Goal: Transaction & Acquisition: Subscribe to service/newsletter

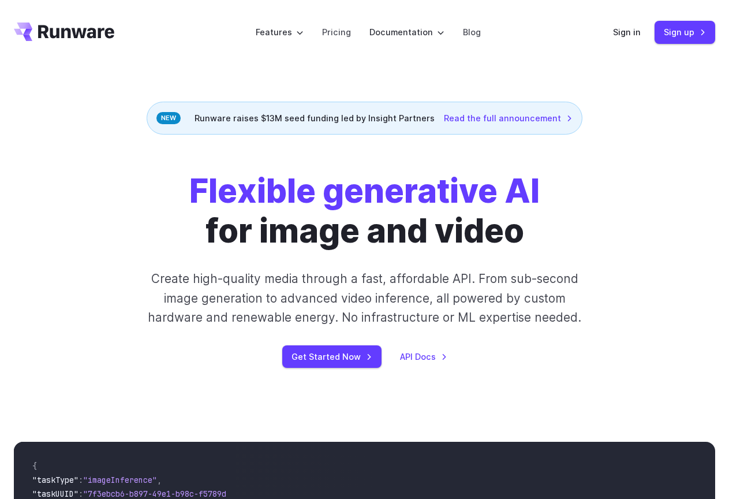
click at [63, 31] on icon "Go to /" at bounding box center [76, 31] width 76 height 13
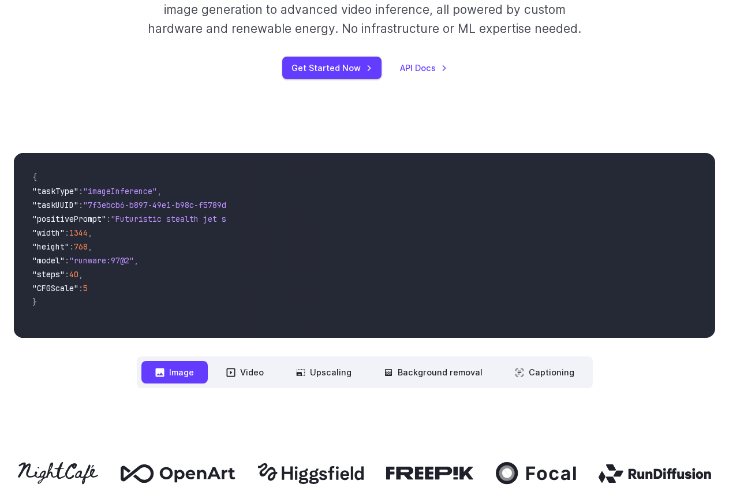
scroll to position [404, 0]
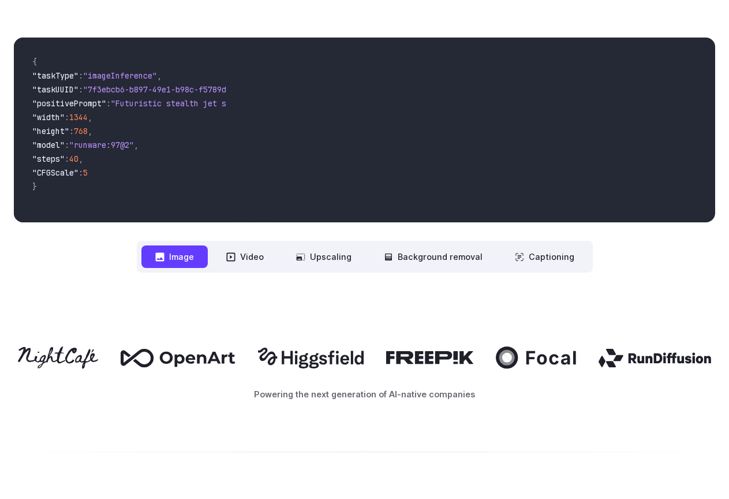
click at [159, 194] on span "}" at bounding box center [124, 188] width 185 height 14
click at [244, 258] on button "Video" at bounding box center [244, 256] width 65 height 23
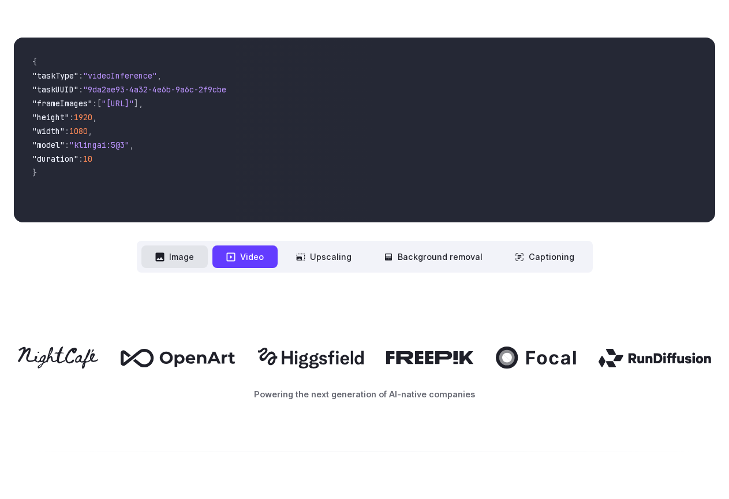
click at [171, 256] on button "Image" at bounding box center [174, 256] width 66 height 23
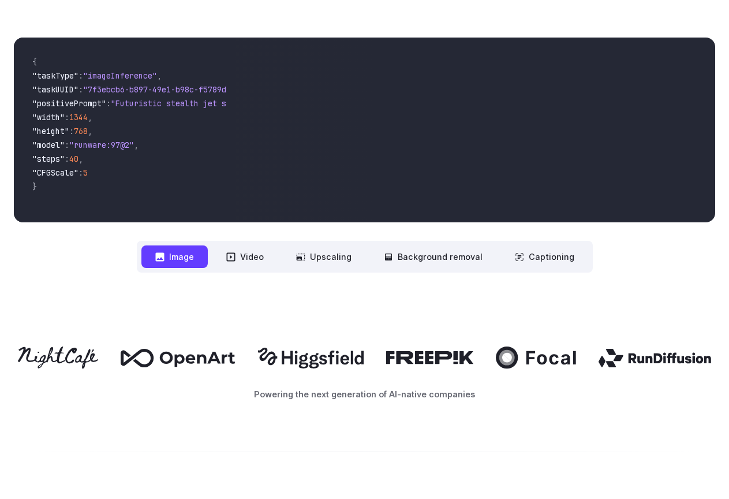
click at [83, 161] on span "," at bounding box center [81, 159] width 5 height 10
drag, startPoint x: 107, startPoint y: 173, endPoint x: 31, endPoint y: 84, distance: 116.7
click at [30, 88] on code "{ "taskType" : "imageInference" , "taskUUID" : "7f3ebcb6-b897-49e1-b98c-f5789d2…" at bounding box center [124, 130] width 203 height 166
click at [42, 188] on span "}" at bounding box center [124, 188] width 185 height 14
click at [48, 187] on span "}" at bounding box center [124, 188] width 185 height 14
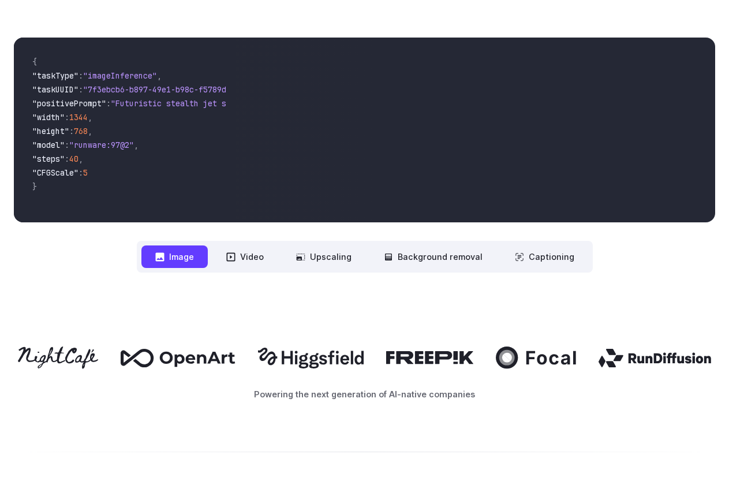
scroll to position [462, 0]
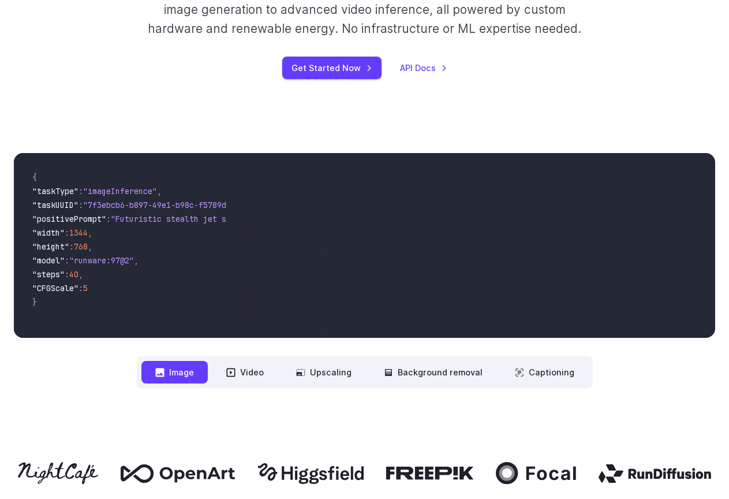
click at [227, 268] on div "{ "taskType" : "imageInference" , "taskUUID" : "7f3ebcb6-b897-49e1-b98c-f5789d2…" at bounding box center [125, 245] width 222 height 185
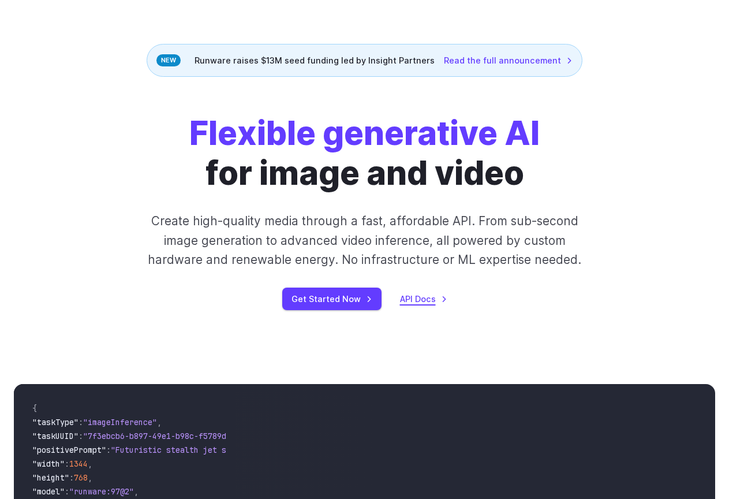
click at [406, 298] on link "API Docs" at bounding box center [423, 298] width 47 height 13
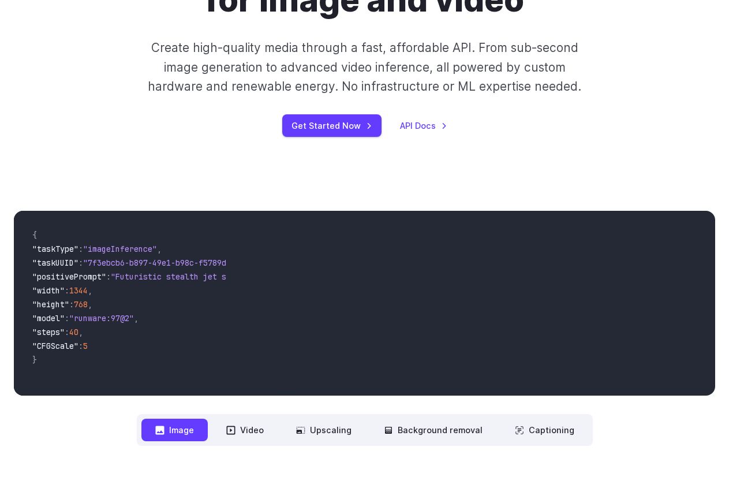
click at [97, 359] on span "}" at bounding box center [124, 361] width 185 height 14
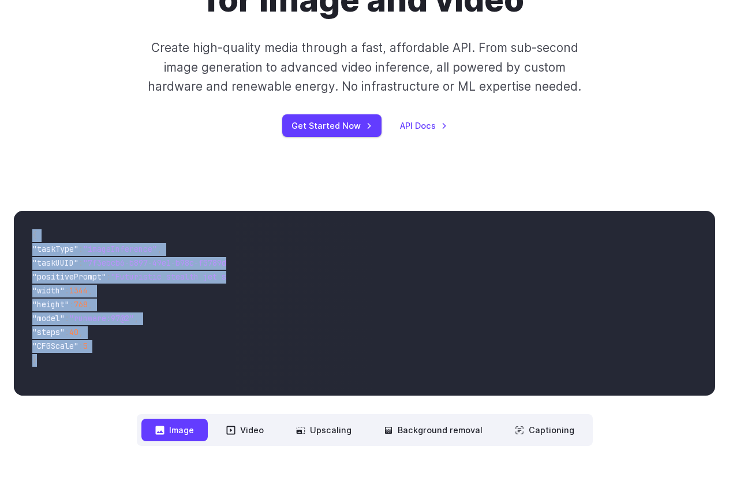
drag, startPoint x: 32, startPoint y: 233, endPoint x: 117, endPoint y: 383, distance: 172.7
click at [117, 385] on code "{ "taskType" : "imageInference" , "taskUUID" : "7f3ebcb6-b897-49e1-b98c-f5789d2…" at bounding box center [124, 303] width 203 height 166
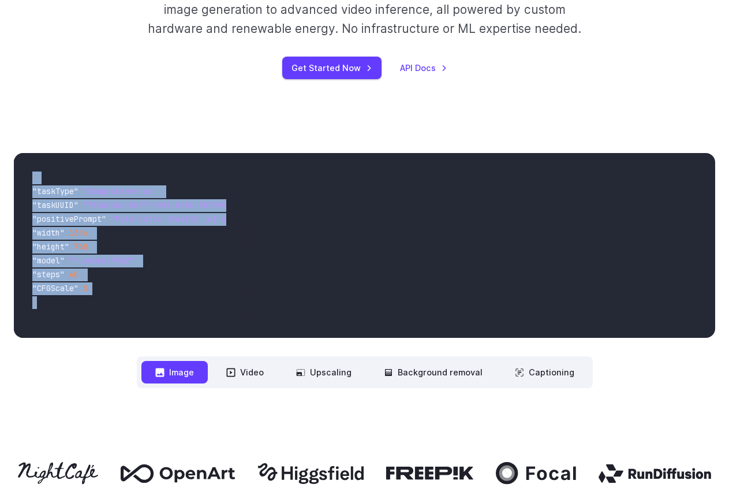
click at [223, 303] on code "{ "taskType" : "imageInference" , "taskUUID" : "7f3ebcb6-b897-49e1-b98c-f5789d2…" at bounding box center [124, 245] width 203 height 166
click at [256, 376] on button "Video" at bounding box center [244, 372] width 65 height 23
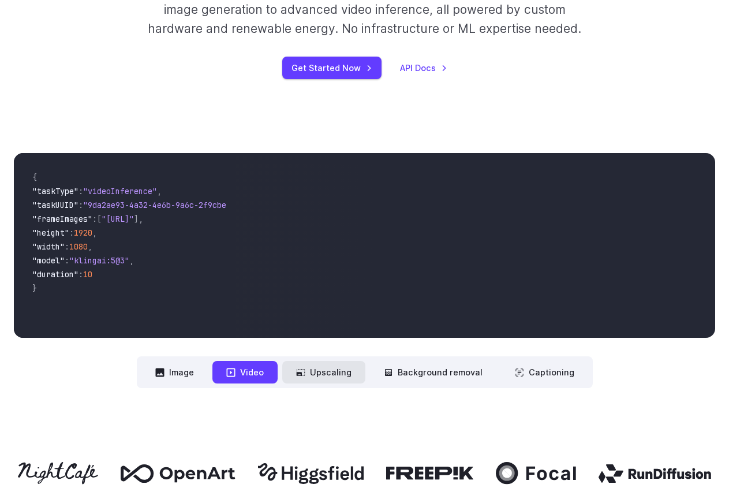
click at [354, 377] on button "Upscaling" at bounding box center [323, 372] width 83 height 23
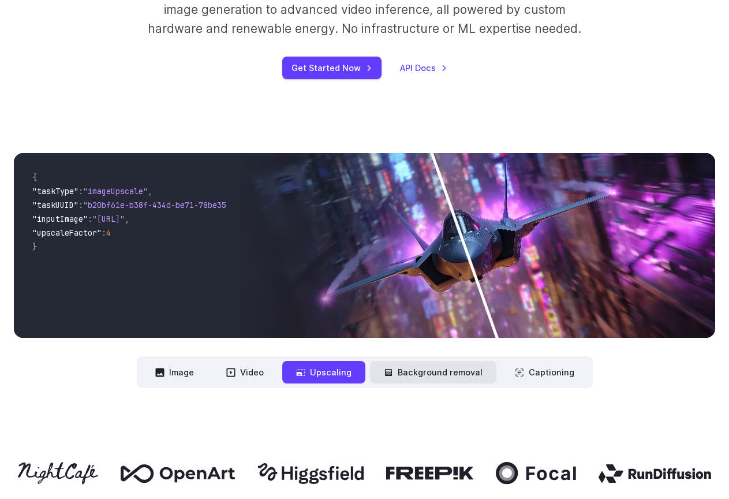
click at [412, 377] on button "Background removal" at bounding box center [433, 372] width 126 height 23
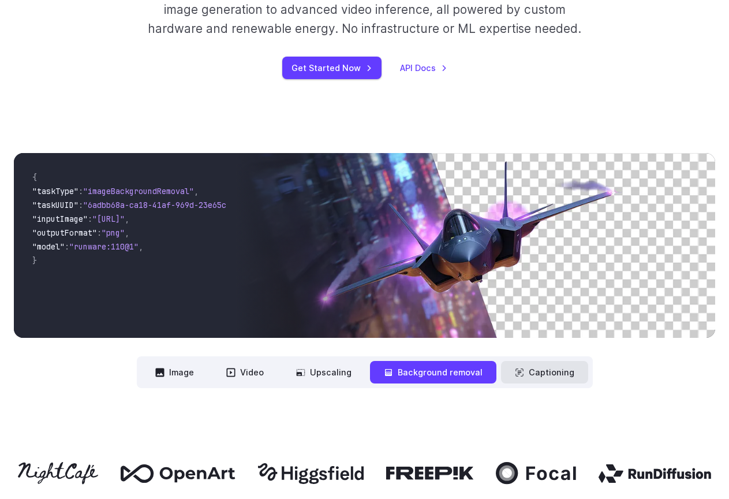
click at [526, 376] on button "Captioning" at bounding box center [544, 372] width 87 height 23
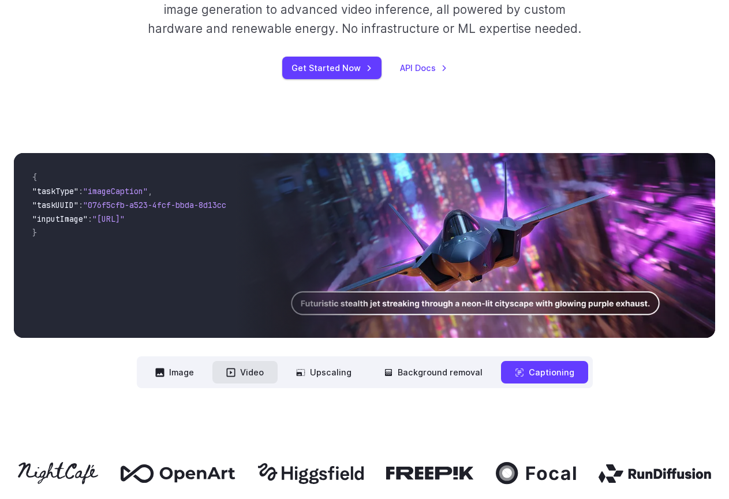
click at [243, 372] on button "Video" at bounding box center [244, 372] width 65 height 23
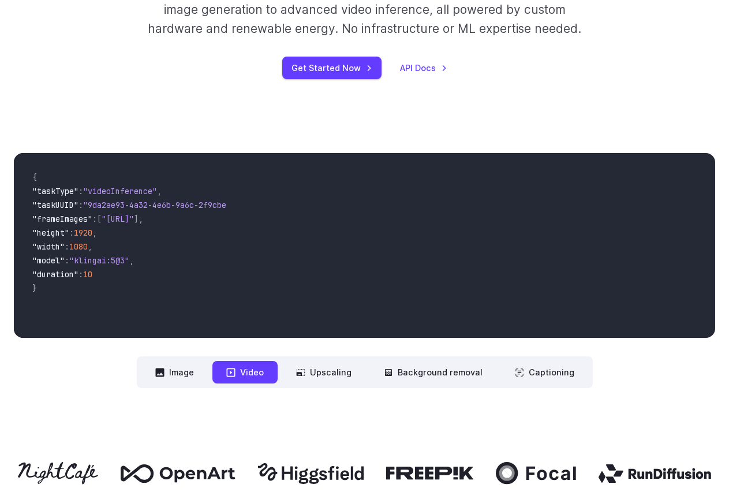
click at [109, 275] on span ""duration" : 10" at bounding box center [124, 275] width 185 height 14
click at [154, 210] on span ""9da2ae93-4a32-4e6b-9a6c-2f9cbeb62301"" at bounding box center [171, 205] width 176 height 10
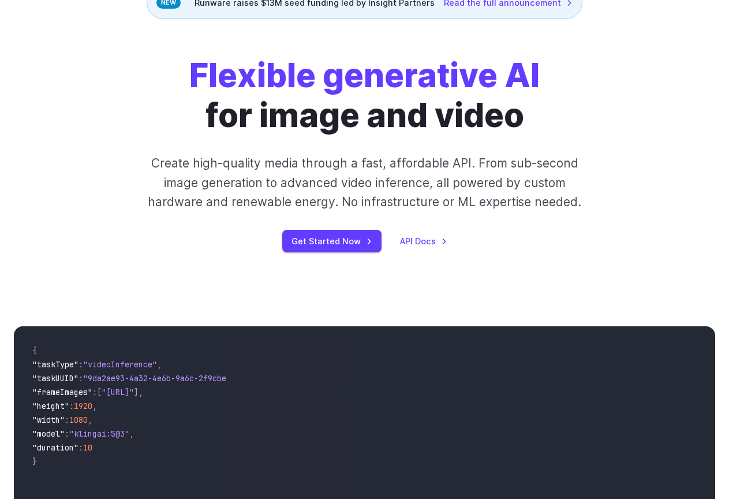
scroll to position [0, 0]
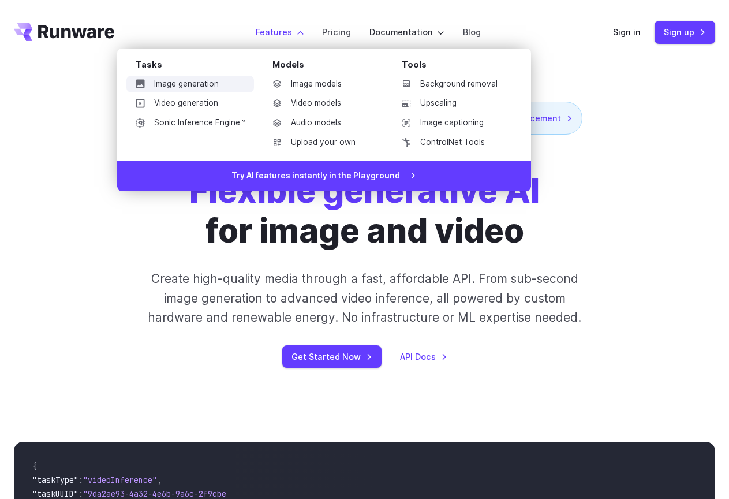
click at [202, 88] on link "Image generation" at bounding box center [190, 84] width 128 height 17
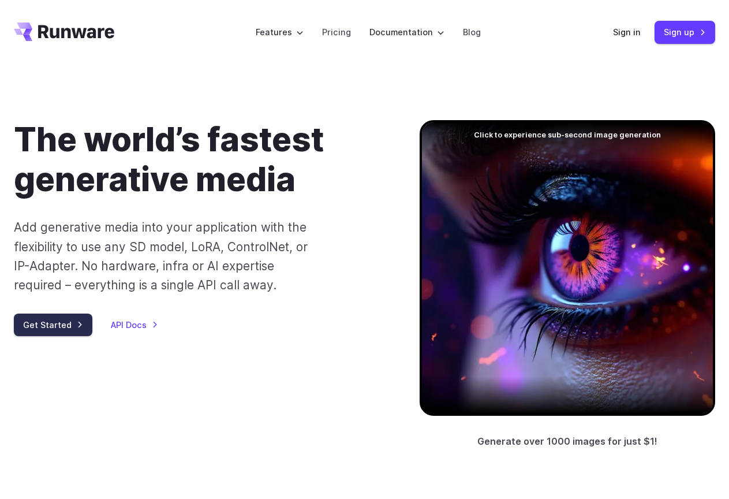
click at [75, 332] on link "Get Started" at bounding box center [53, 325] width 79 height 23
click at [139, 325] on link "API Docs" at bounding box center [134, 324] width 47 height 13
